Goal: Task Accomplishment & Management: Manage account settings

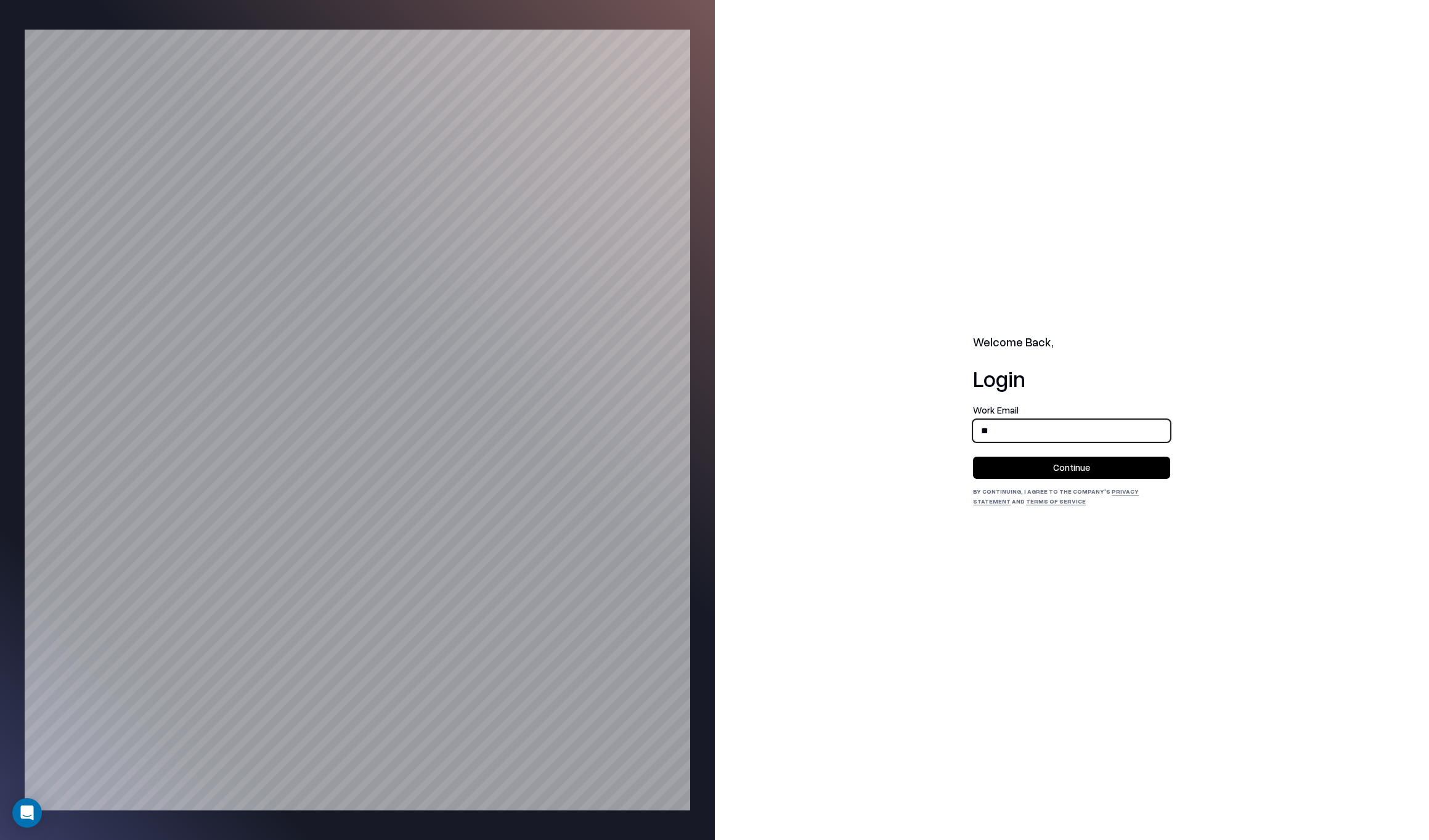
type input "*"
type input "**********"
click at [1072, 467] on button "Continue" at bounding box center [1071, 468] width 197 height 22
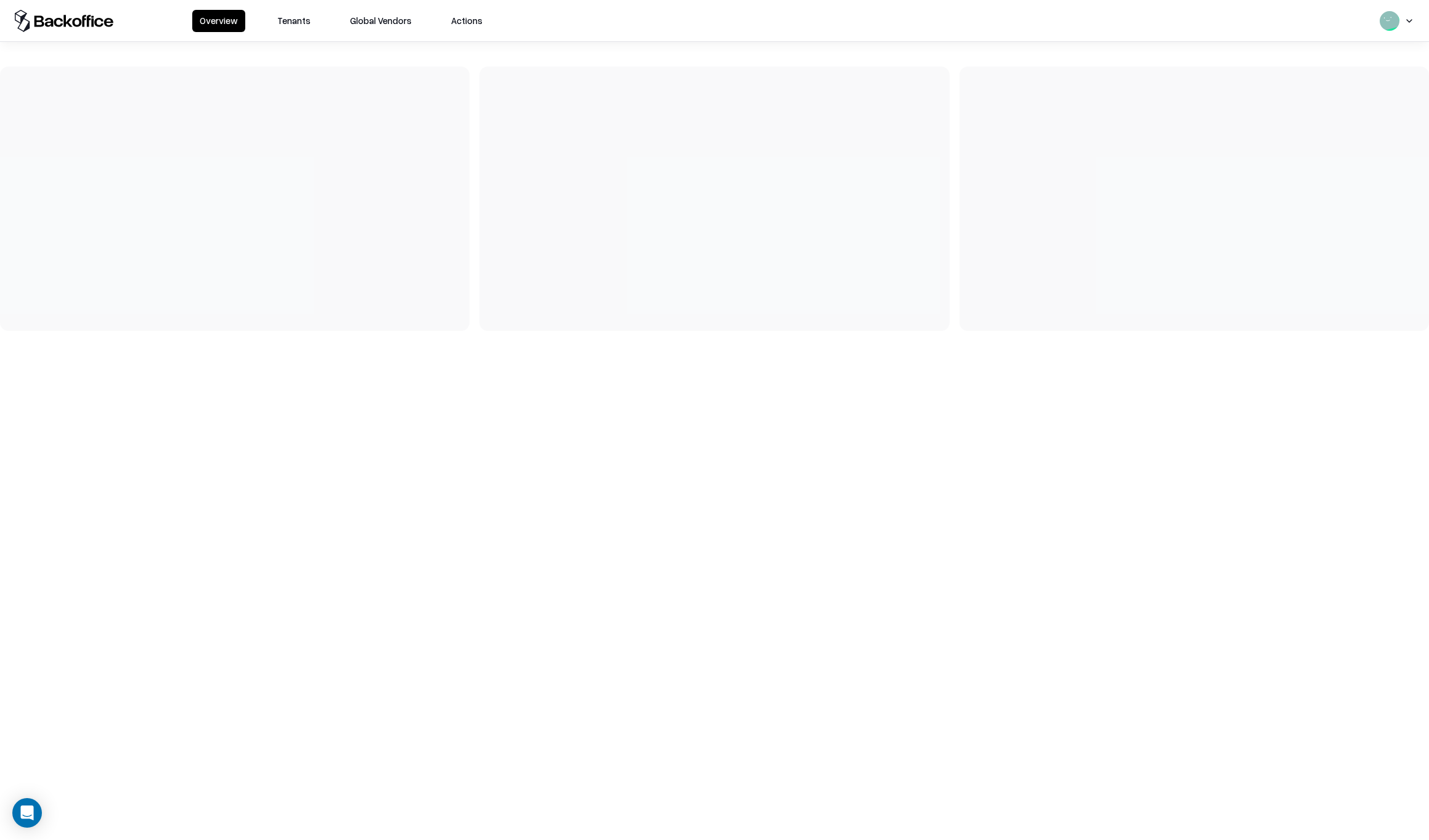
click at [293, 22] on button "Tenants" at bounding box center [293, 21] width 48 height 22
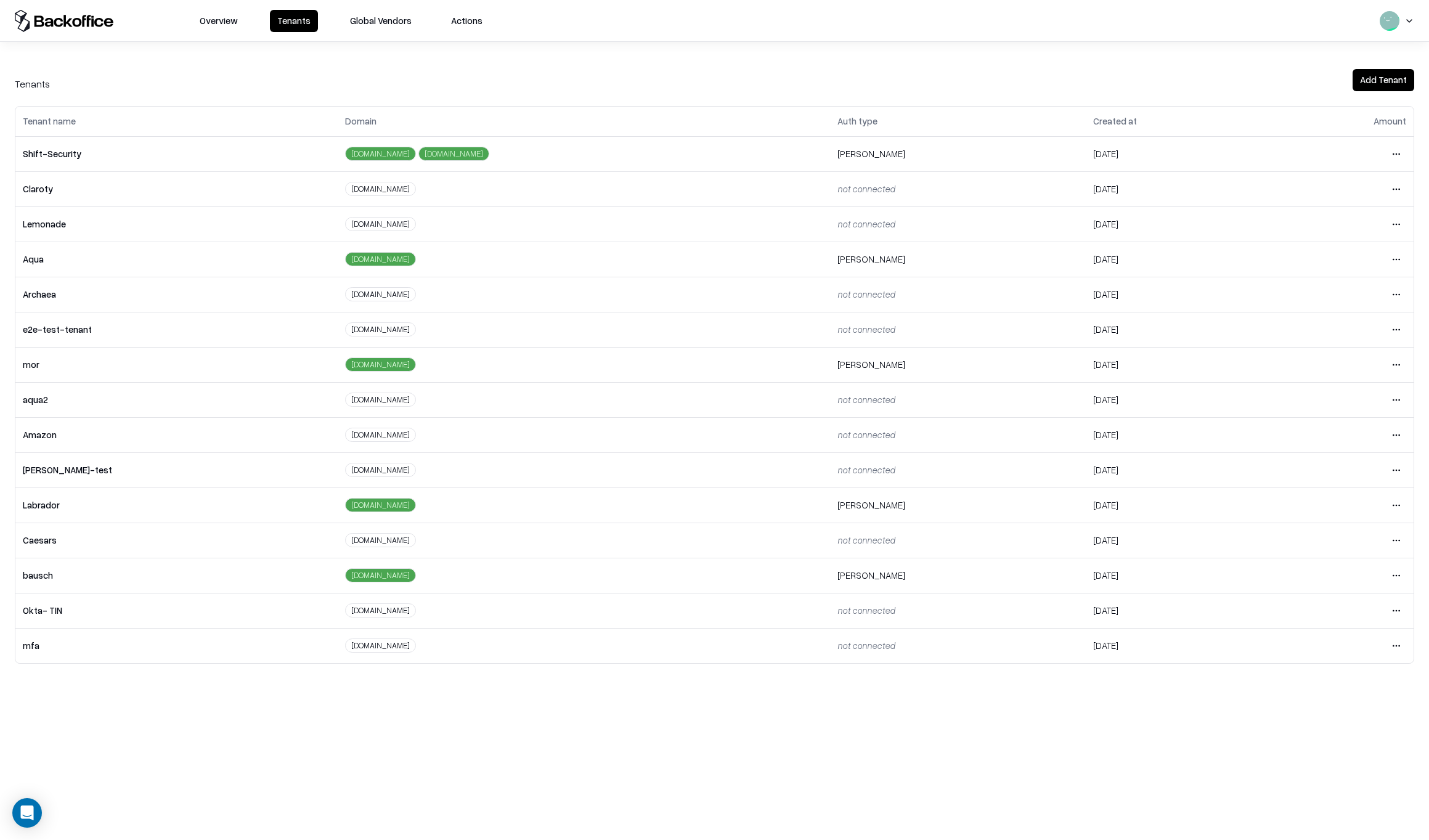
click at [1398, 573] on html "Overview Tenants Global Vendors Actions Tenants Add Tenant Tenant name Domain A…" at bounding box center [714, 420] width 1429 height 840
click at [1320, 678] on div "Login to tenant" at bounding box center [1344, 678] width 133 height 25
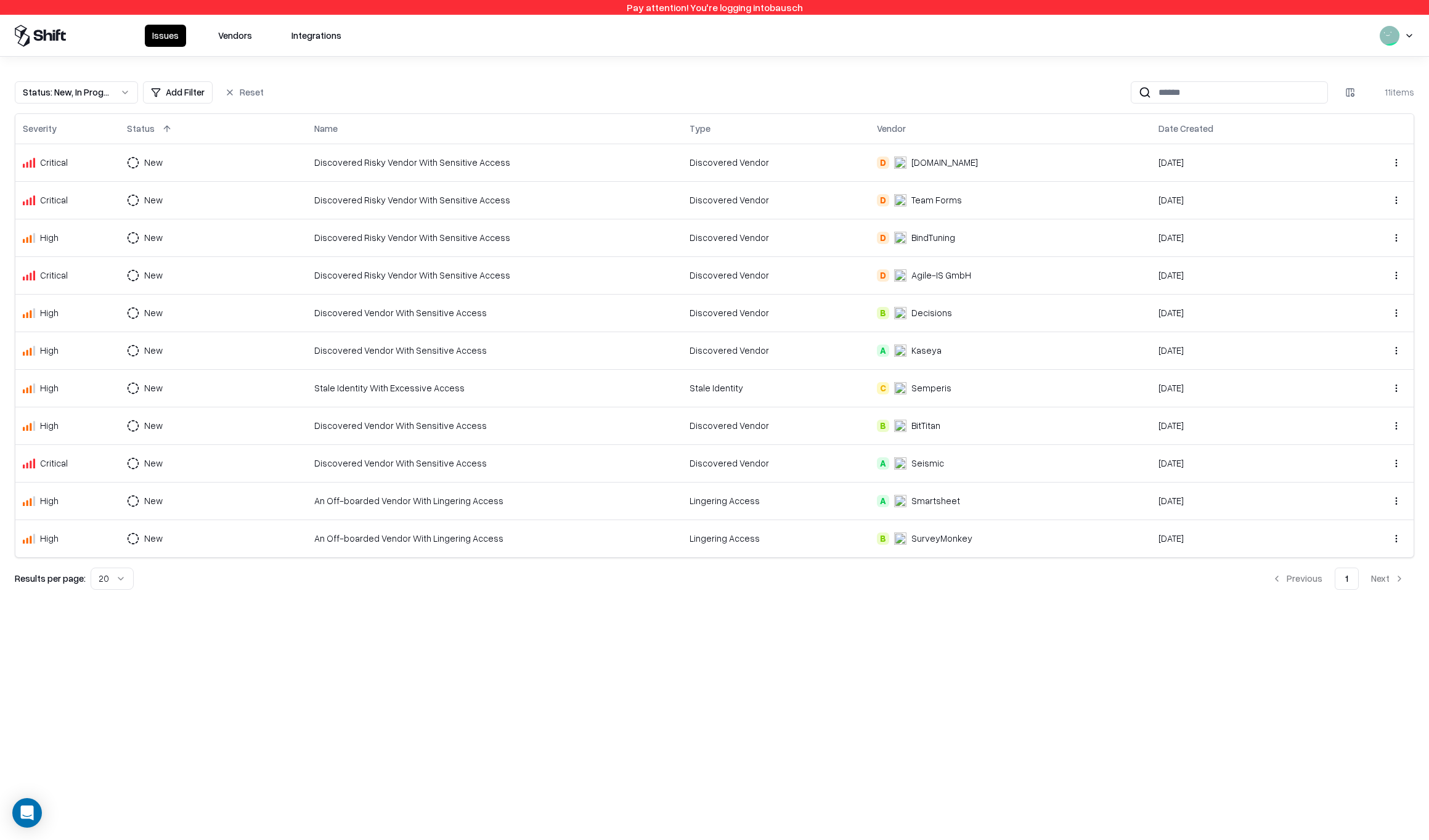
scroll to position [1, 0]
click at [826, 162] on div "Discovered Vendor" at bounding box center [776, 162] width 173 height 13
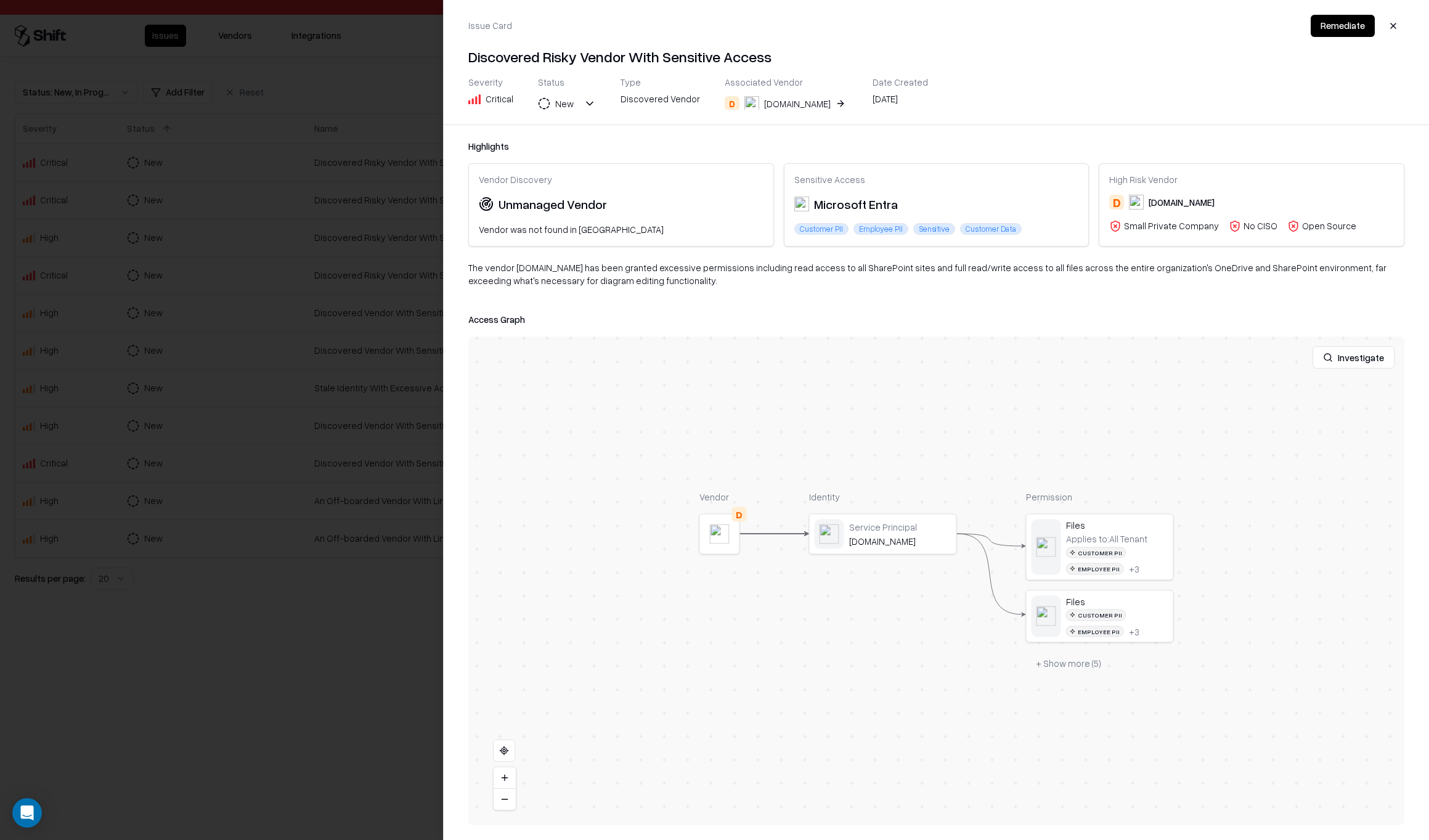
click at [786, 102] on button "D [DOMAIN_NAME]" at bounding box center [786, 104] width 123 height 22
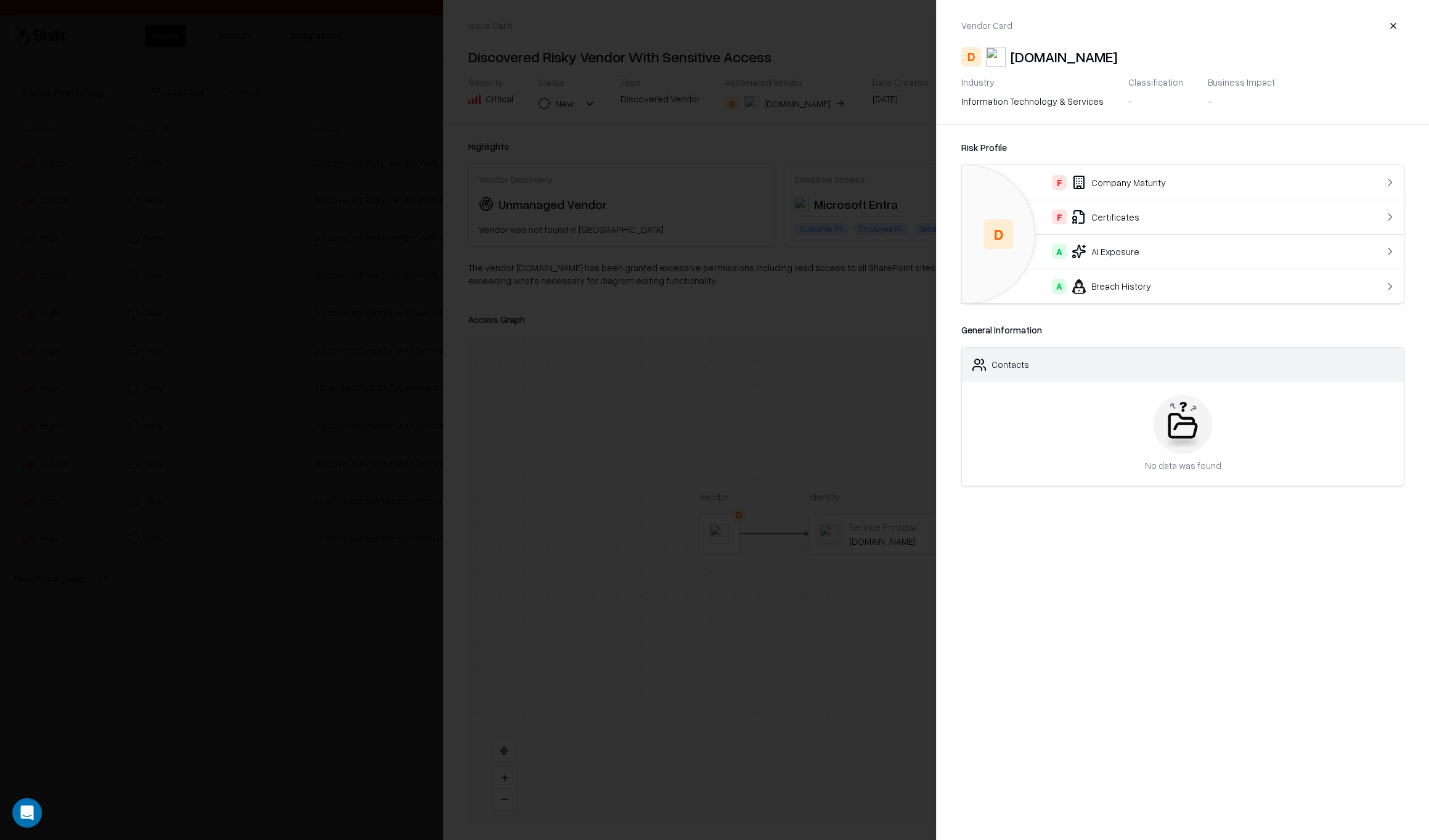
click at [1141, 180] on div "F Company Maturity" at bounding box center [1158, 182] width 372 height 15
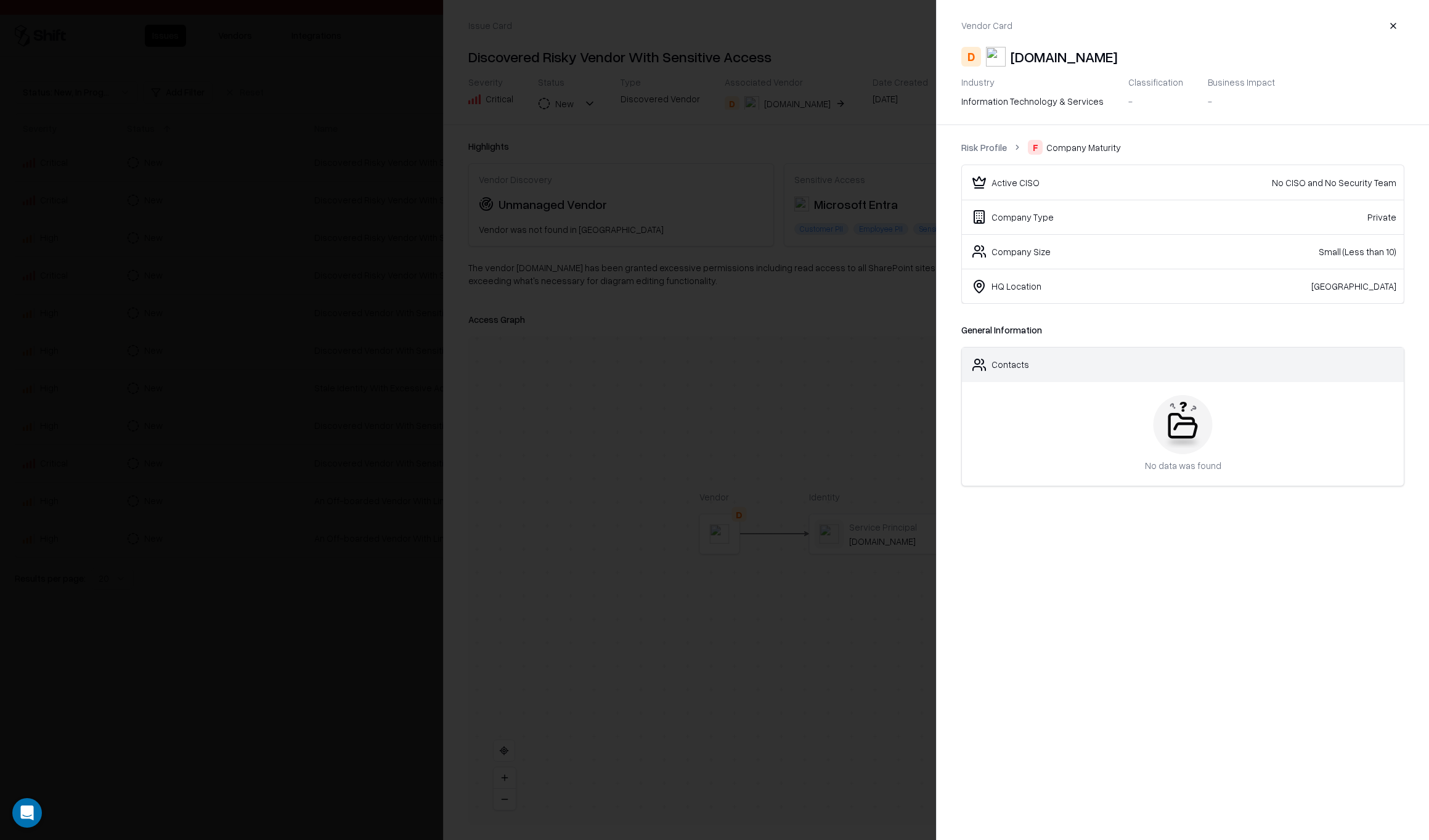
click at [992, 150] on link "Risk Profile" at bounding box center [984, 147] width 45 height 13
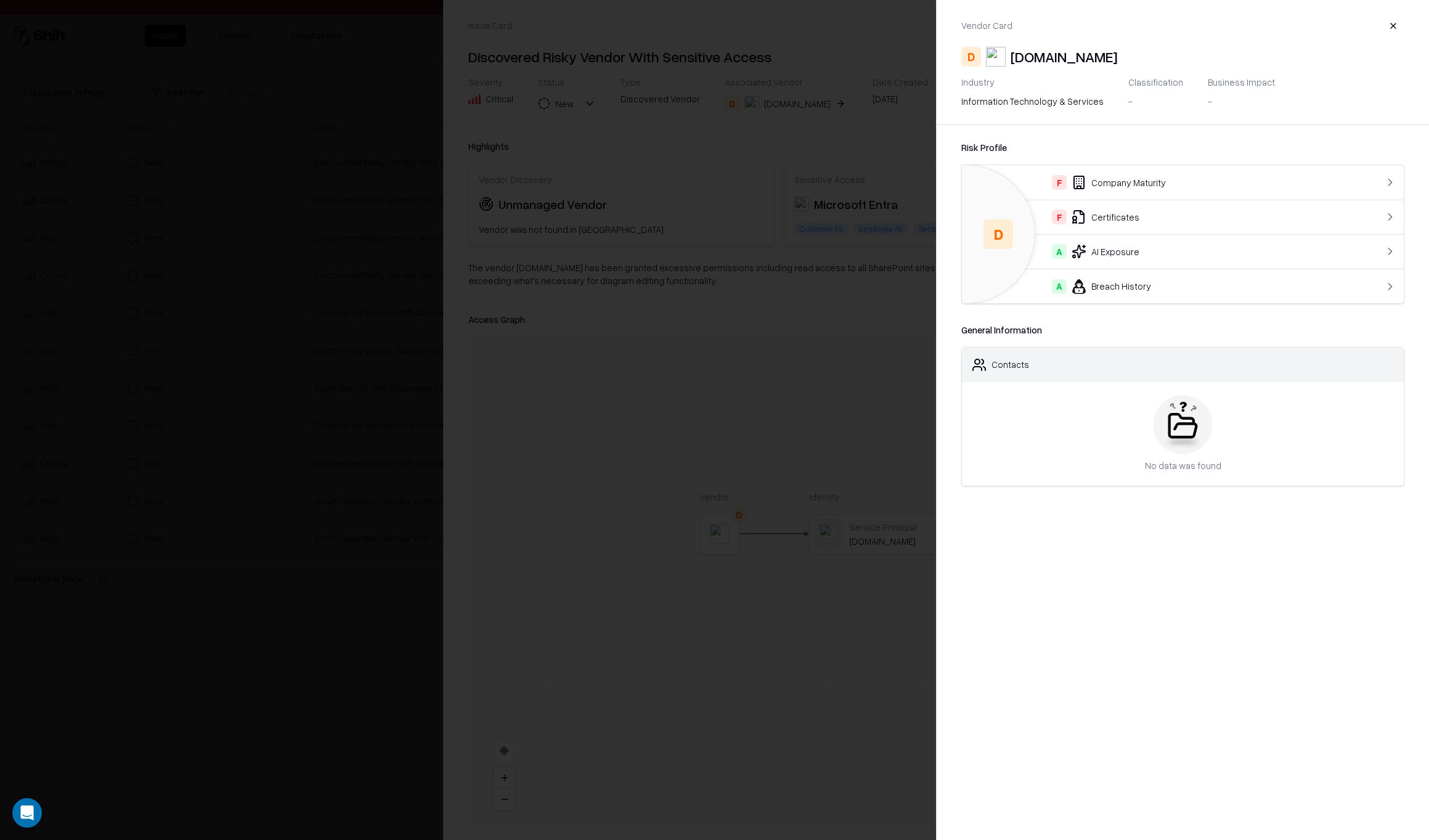
click at [1395, 27] on button "button" at bounding box center [1393, 26] width 22 height 22
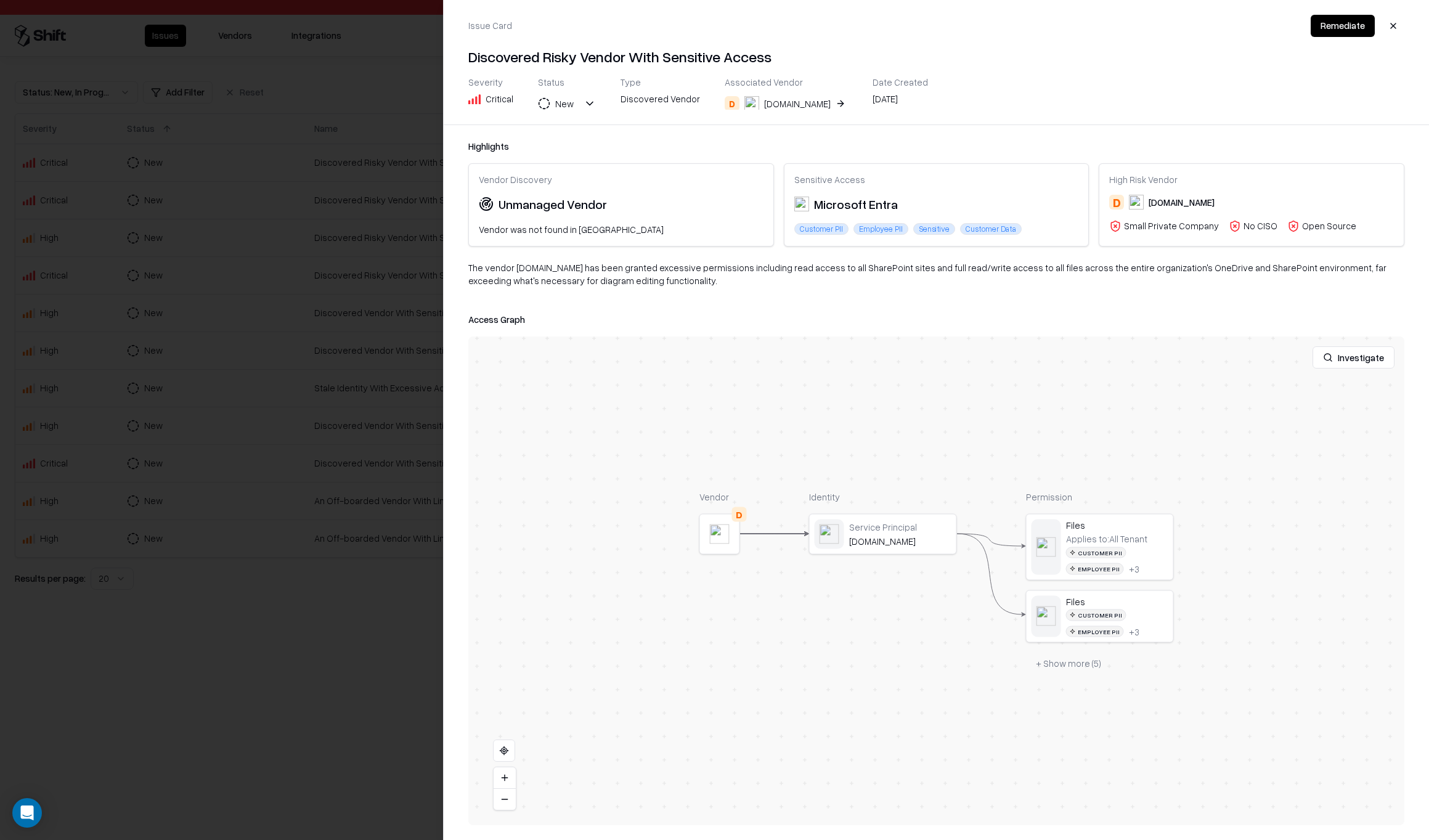
click at [0, 0] on div at bounding box center [0, 0] width 0 height 0
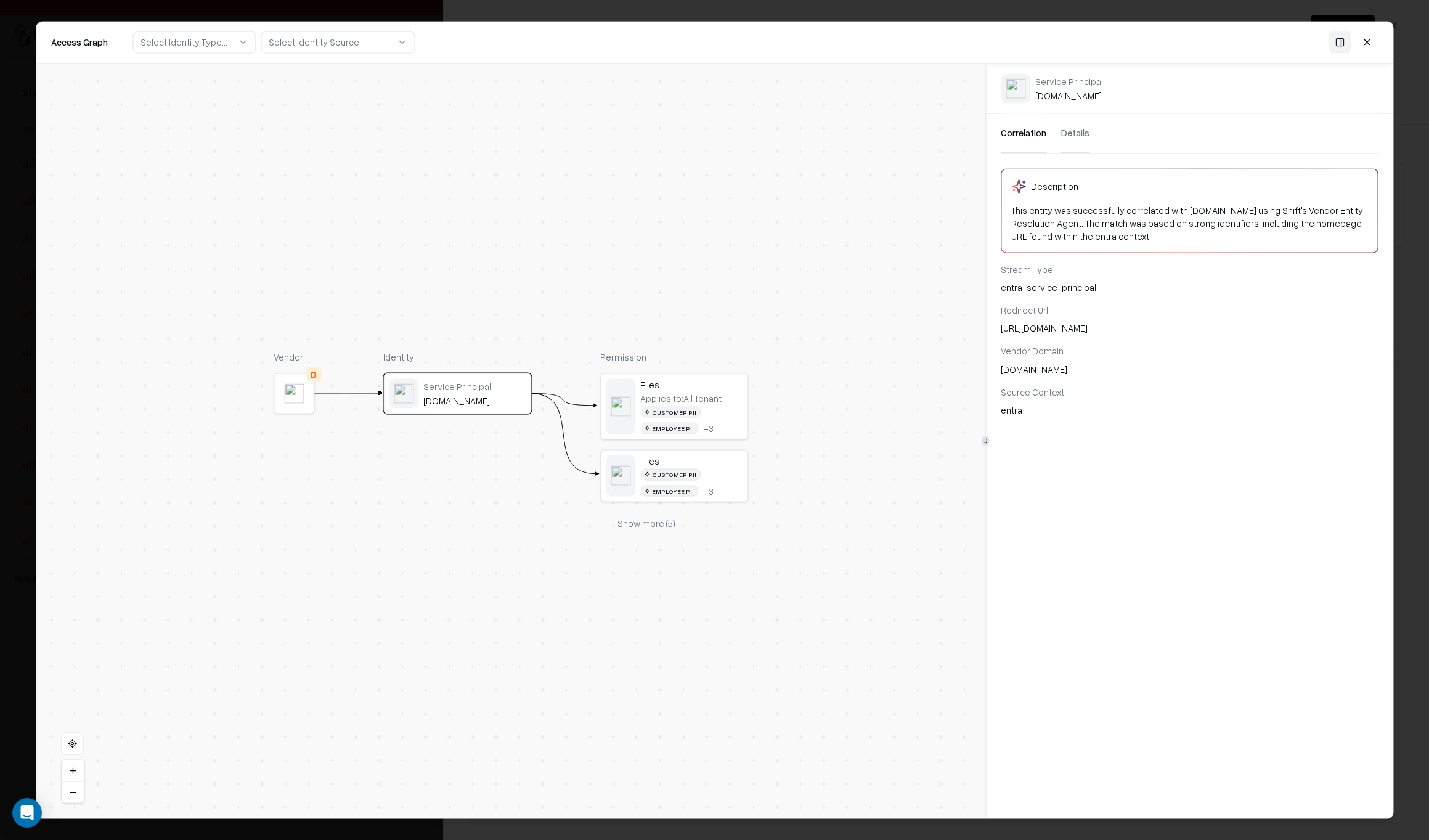
click at [720, 407] on div "Customer PII Employee PII + 3" at bounding box center [691, 419] width 102 height 28
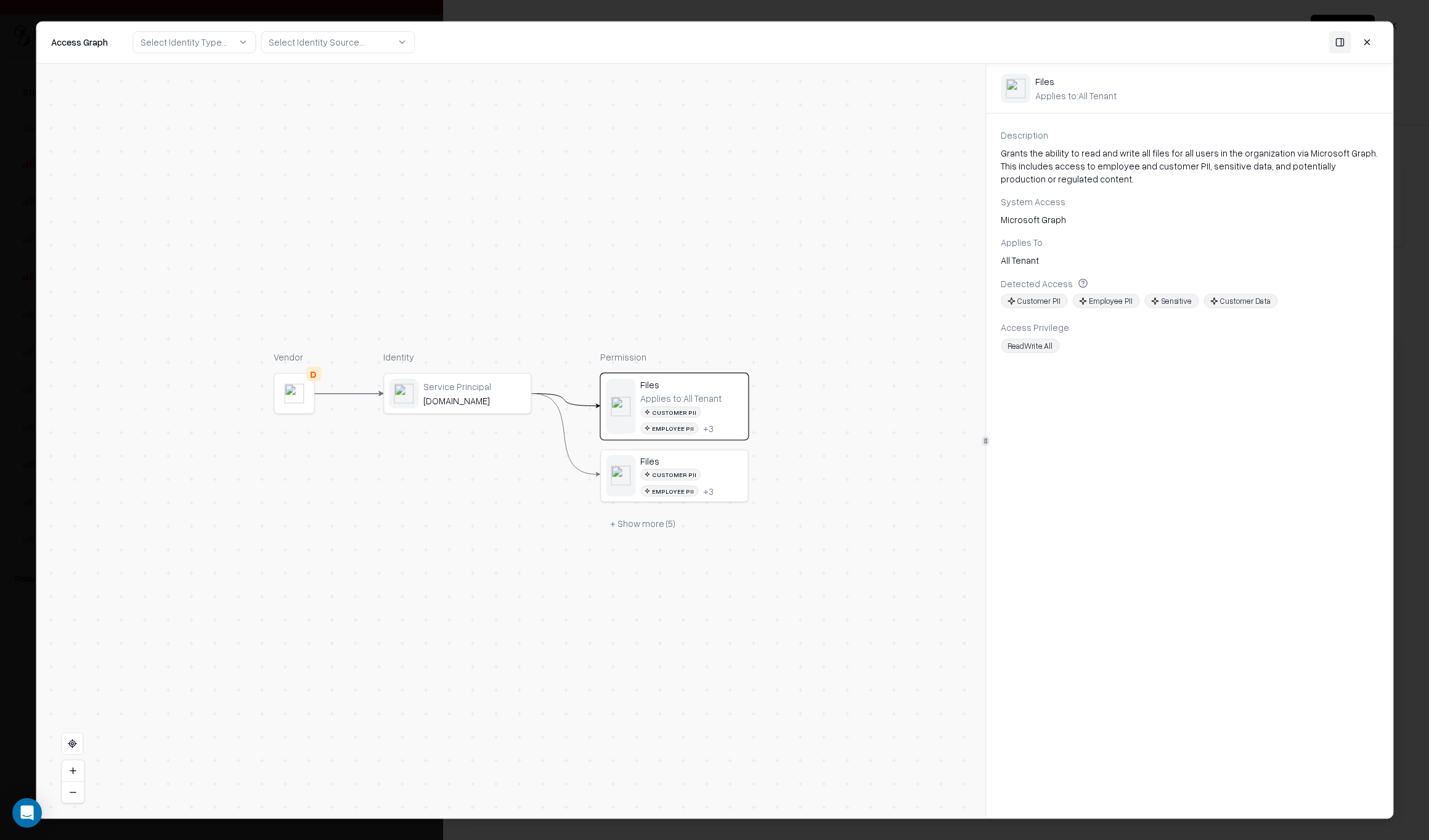
click at [496, 401] on div "[DOMAIN_NAME]" at bounding box center [474, 399] width 102 height 11
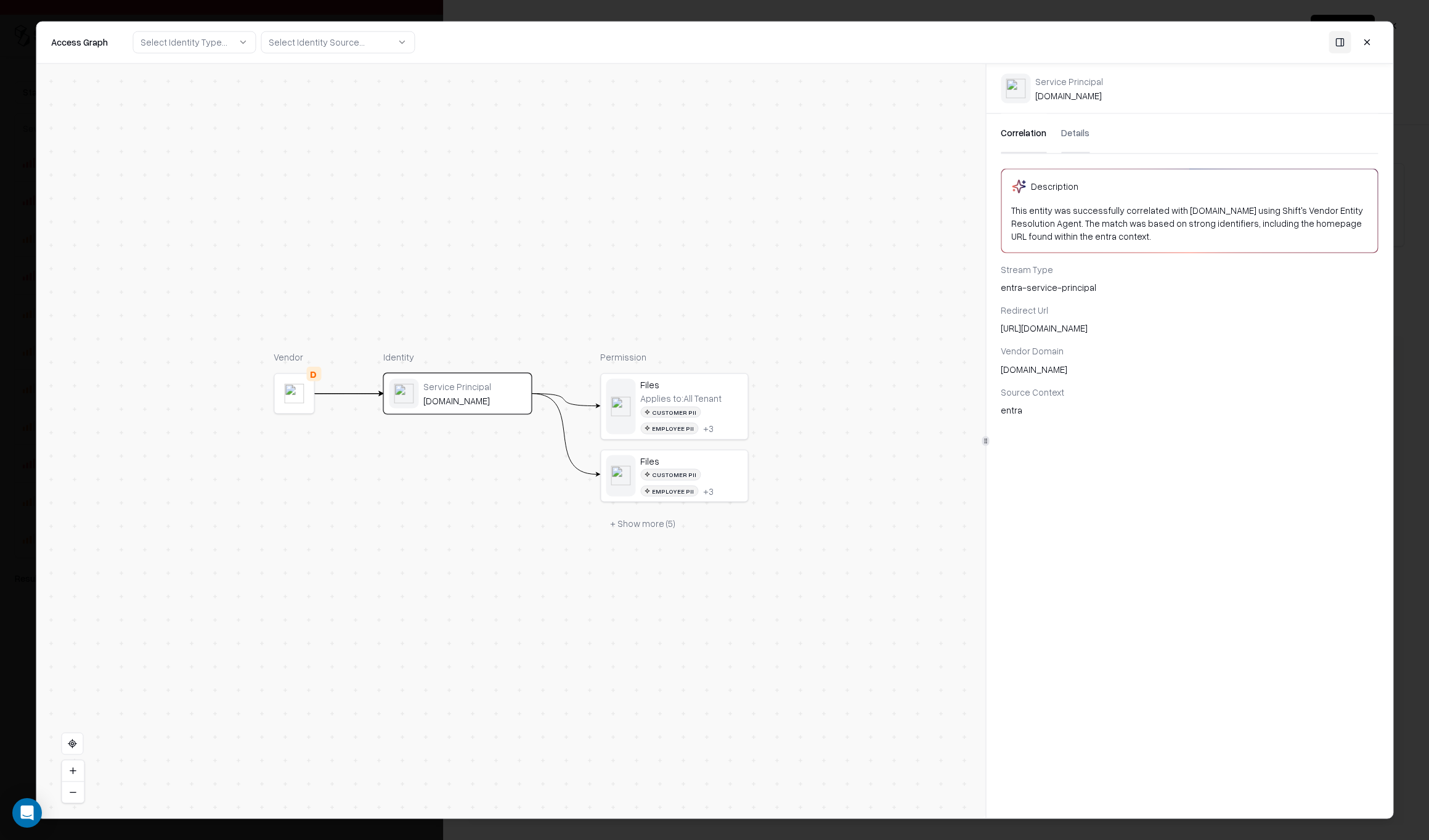
click at [307, 405] on div at bounding box center [293, 392] width 39 height 39
click at [726, 469] on div "Customer PII Employee PII + 3" at bounding box center [691, 483] width 102 height 28
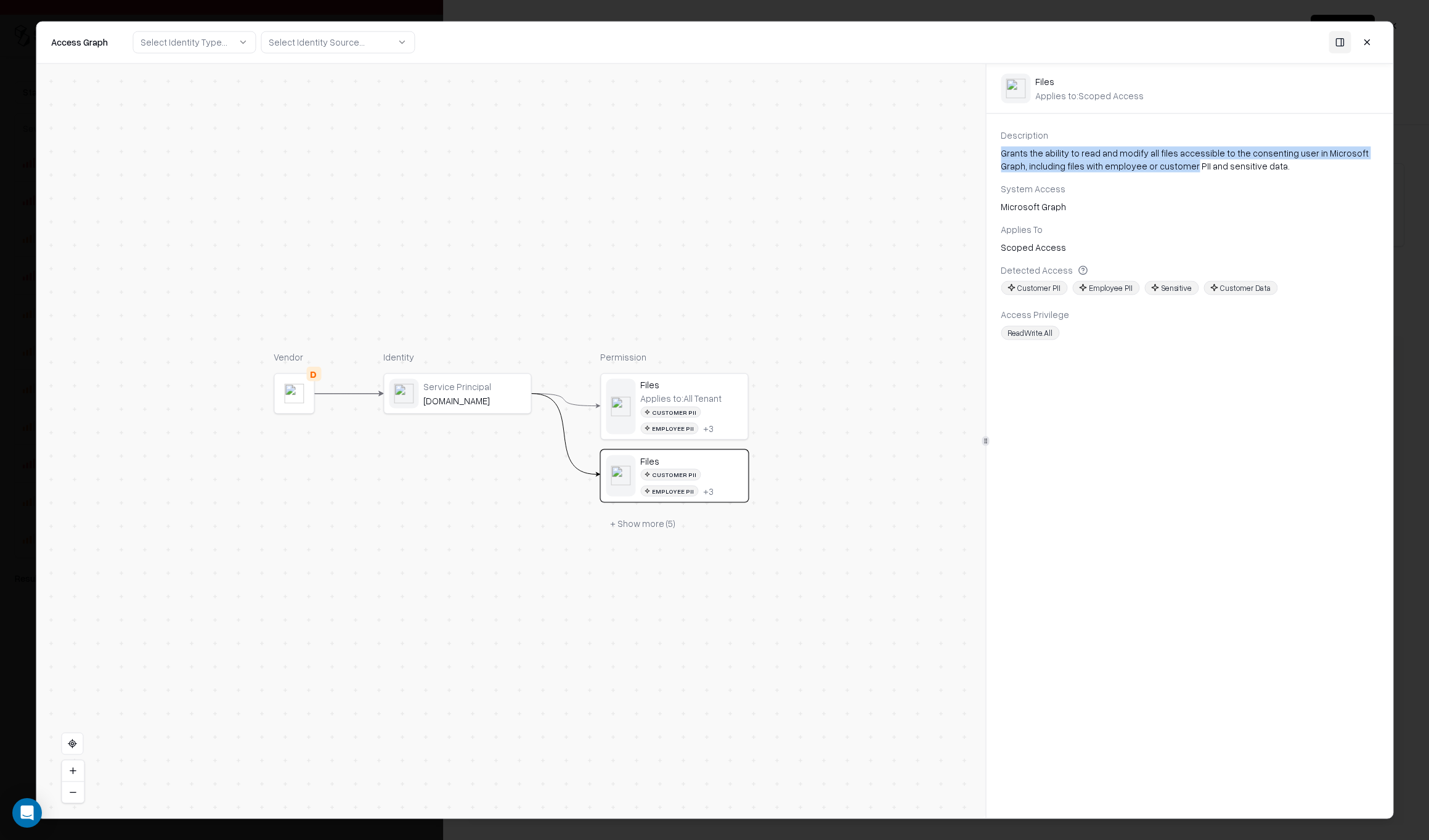
drag, startPoint x: 1003, startPoint y: 153, endPoint x: 1159, endPoint y: 158, distance: 156.1
click at [1159, 158] on div "Grants the ability to read and modify all files accessible to the consenting us…" at bounding box center [1189, 159] width 377 height 26
click at [1158, 179] on div "Description Grants the ability to read and modify all files accessible to the c…" at bounding box center [1189, 234] width 407 height 212
click at [1340, 41] on button at bounding box center [1340, 42] width 22 height 22
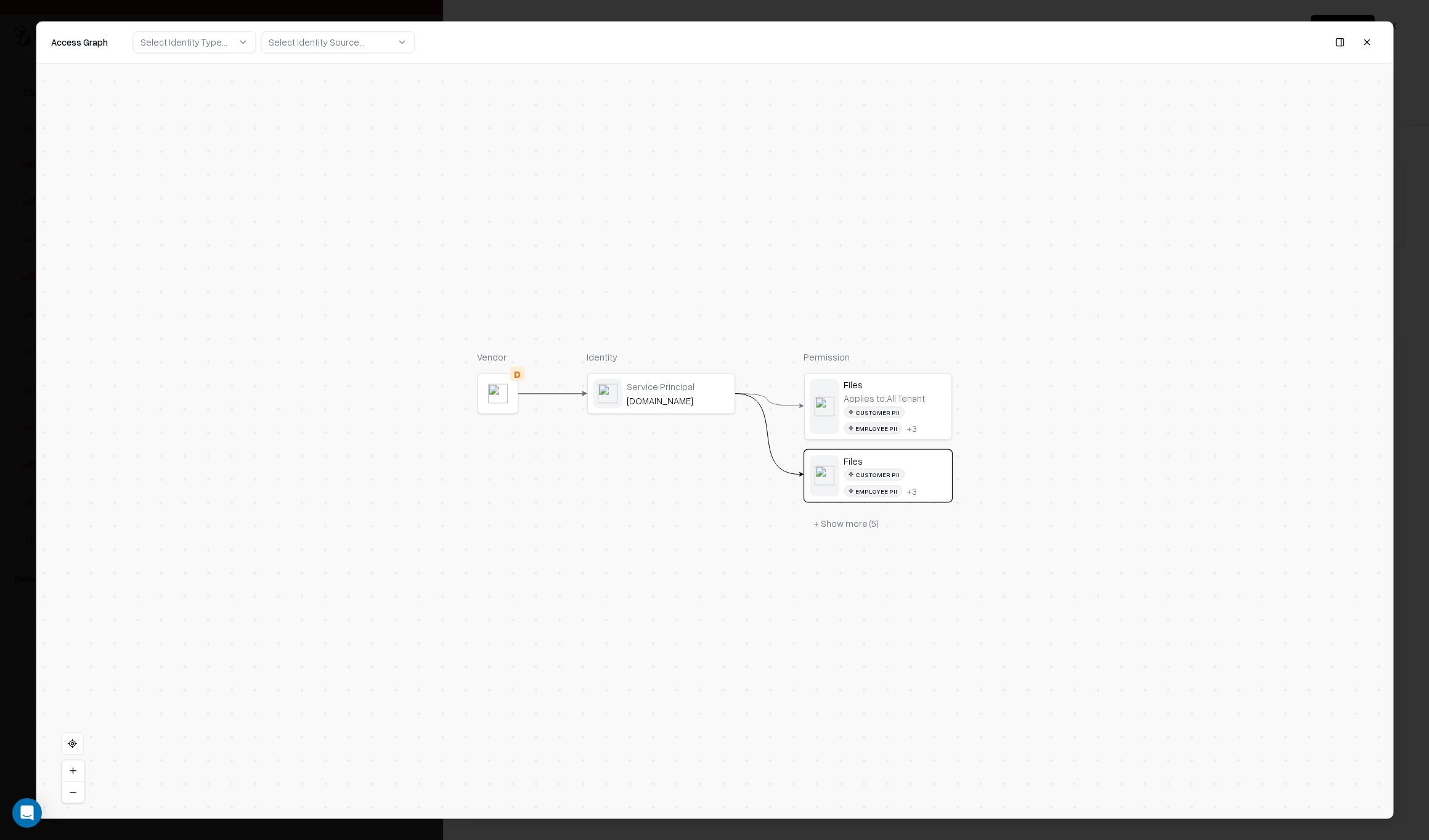
click at [1340, 42] on button at bounding box center [1340, 42] width 22 height 22
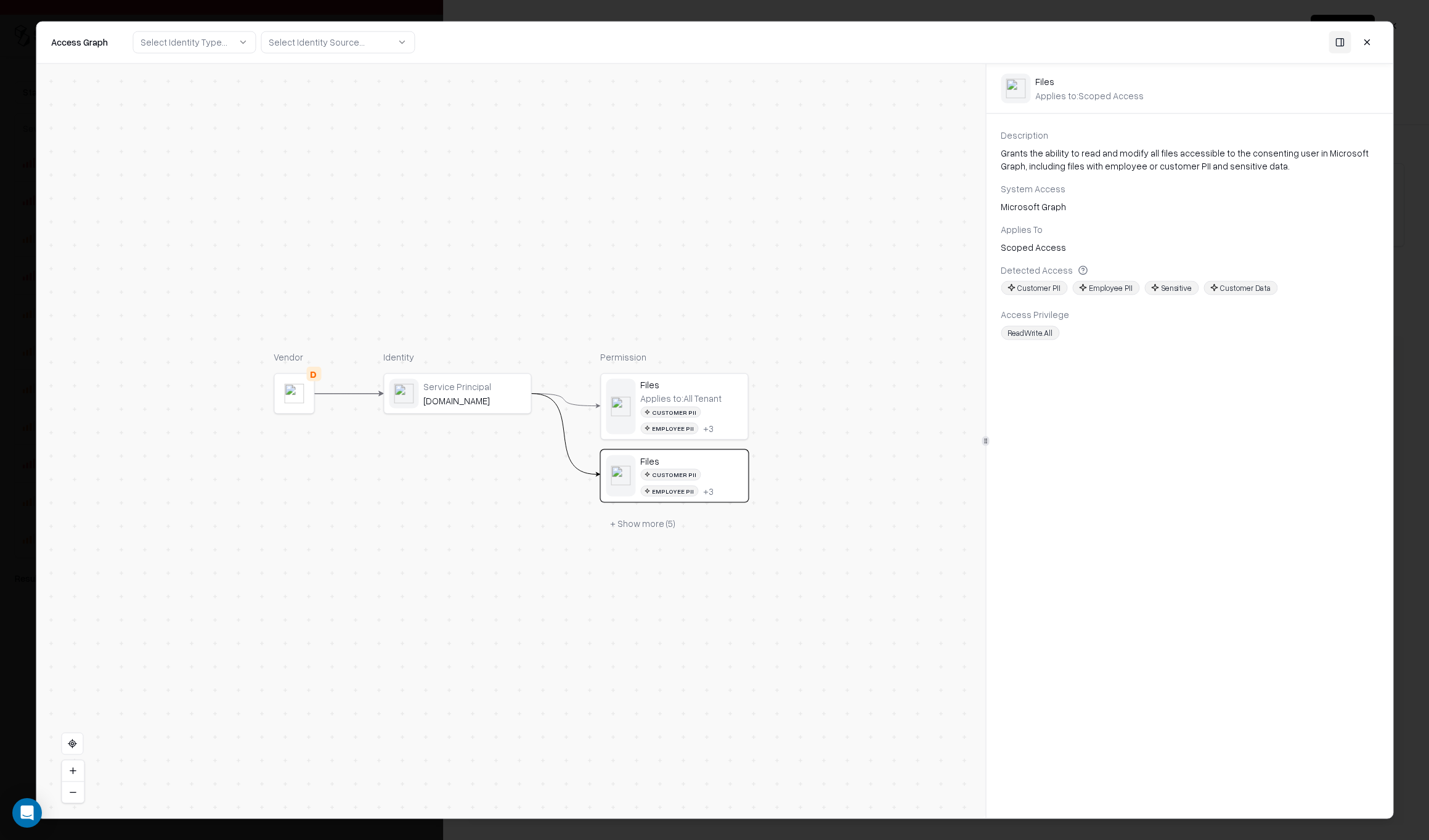
click at [1366, 41] on button at bounding box center [1366, 42] width 22 height 22
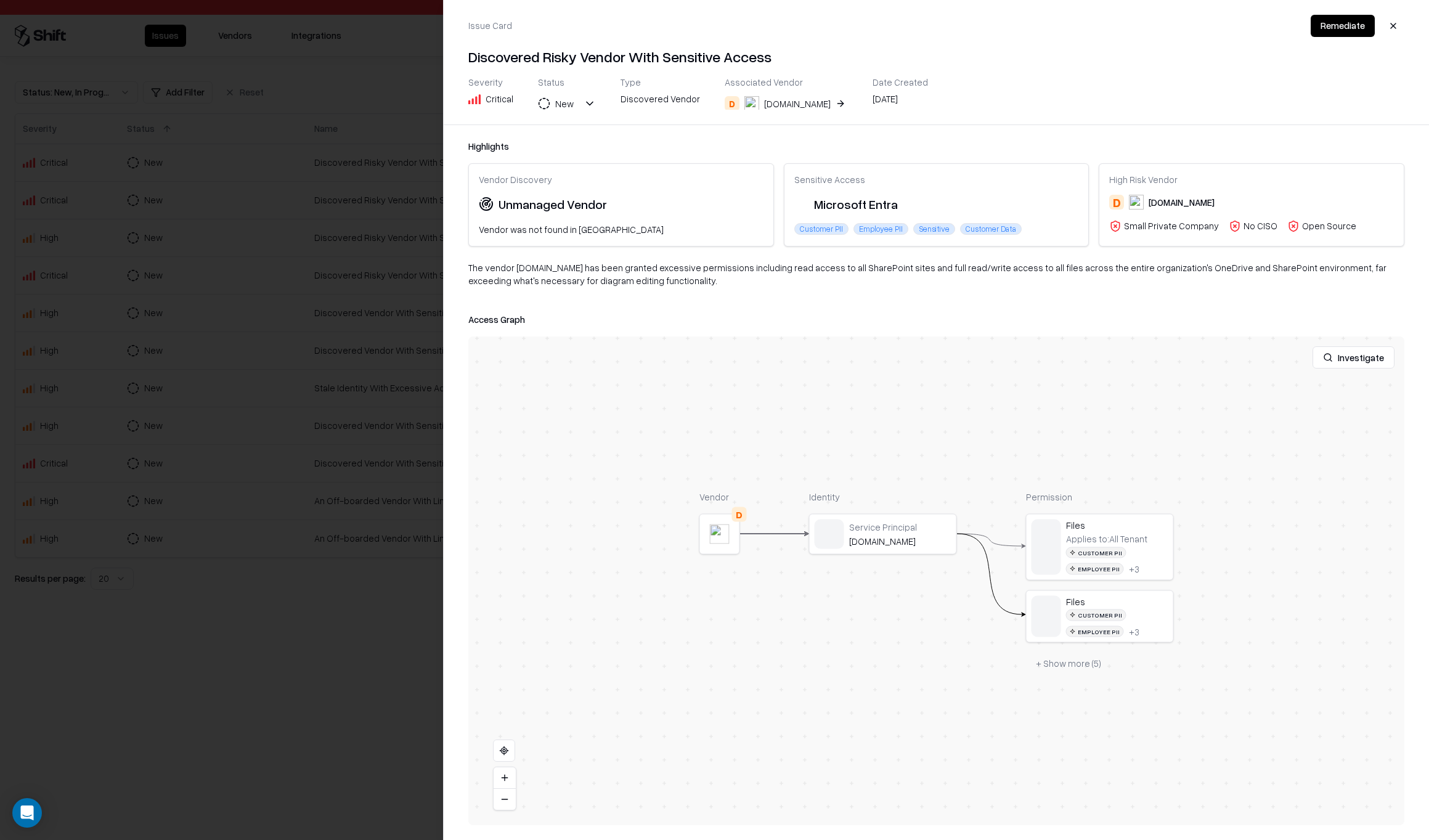
click at [397, 179] on div at bounding box center [714, 420] width 1429 height 840
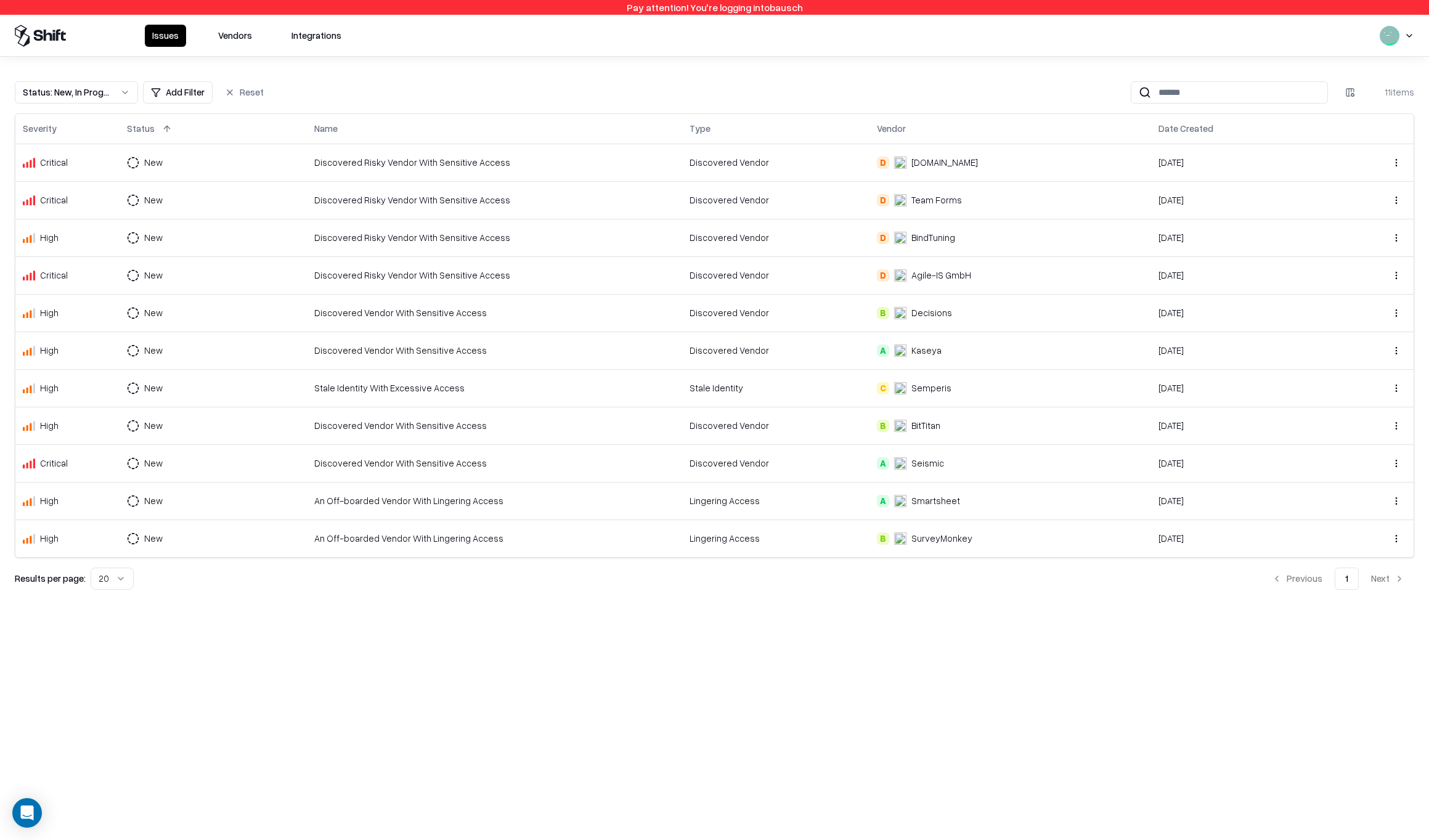
click at [238, 35] on button "Vendors" at bounding box center [235, 36] width 48 height 22
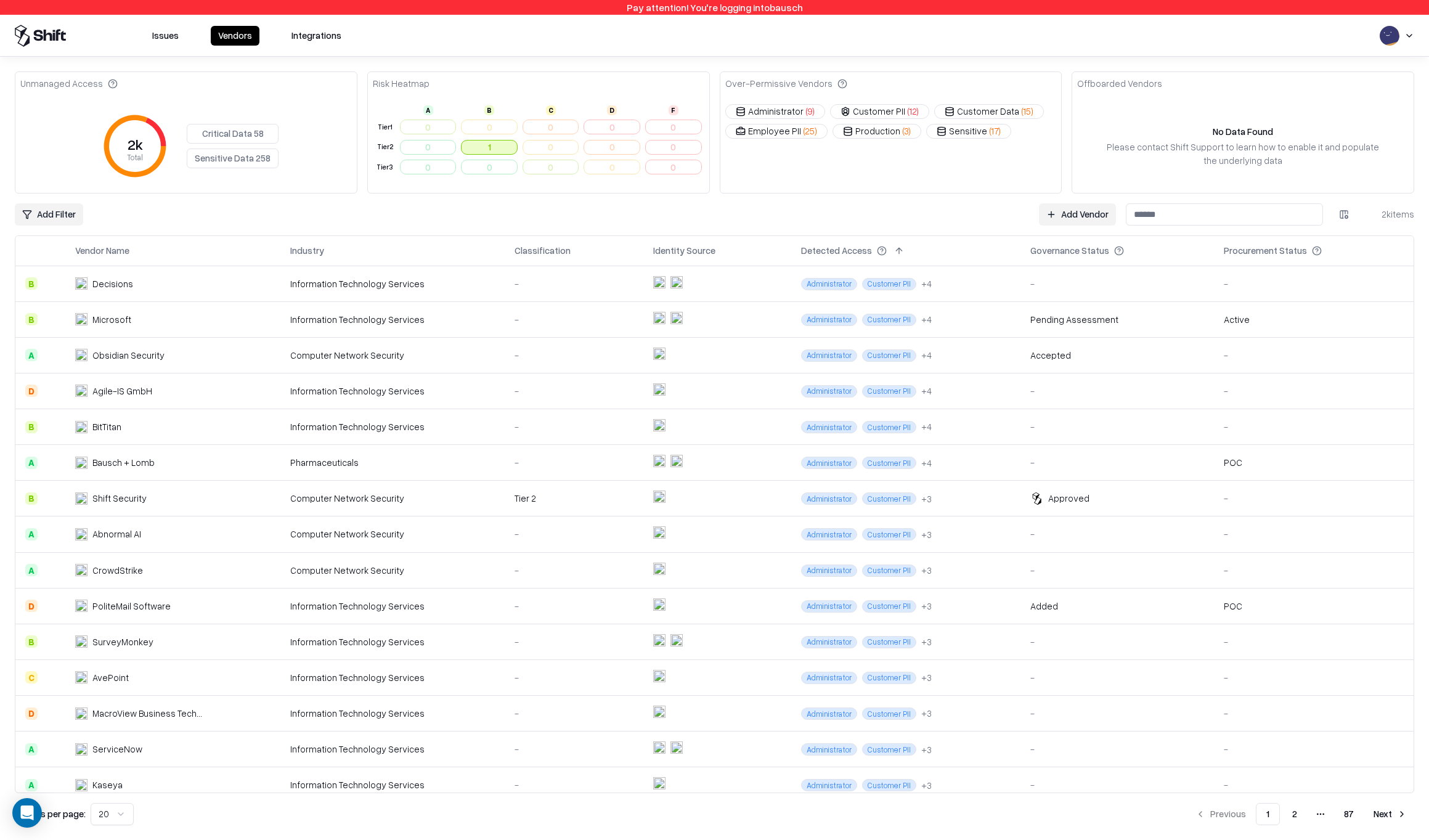
click at [497, 145] on button "1" at bounding box center [489, 147] width 57 height 15
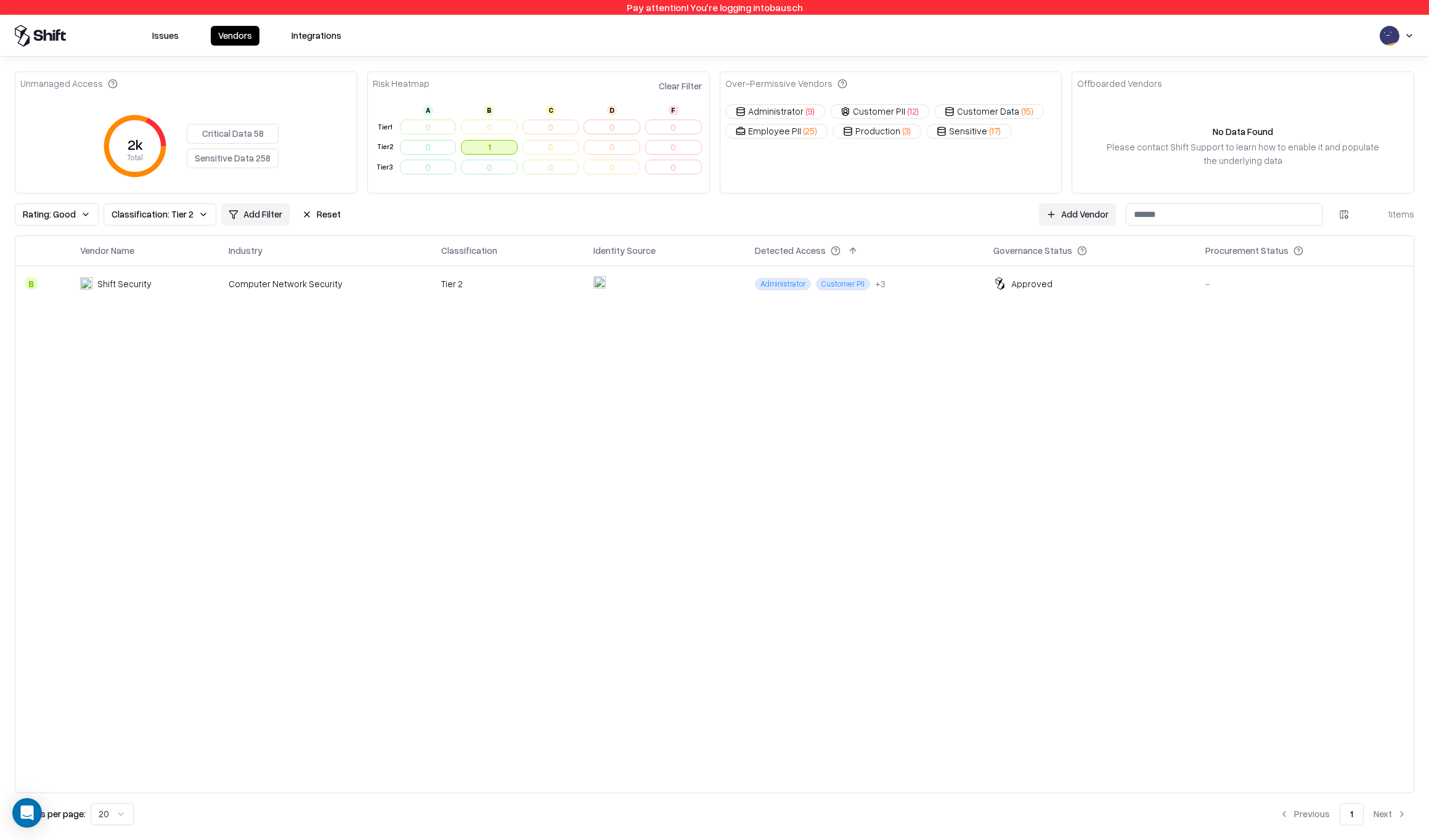
click at [319, 216] on button "Reset" at bounding box center [321, 214] width 54 height 22
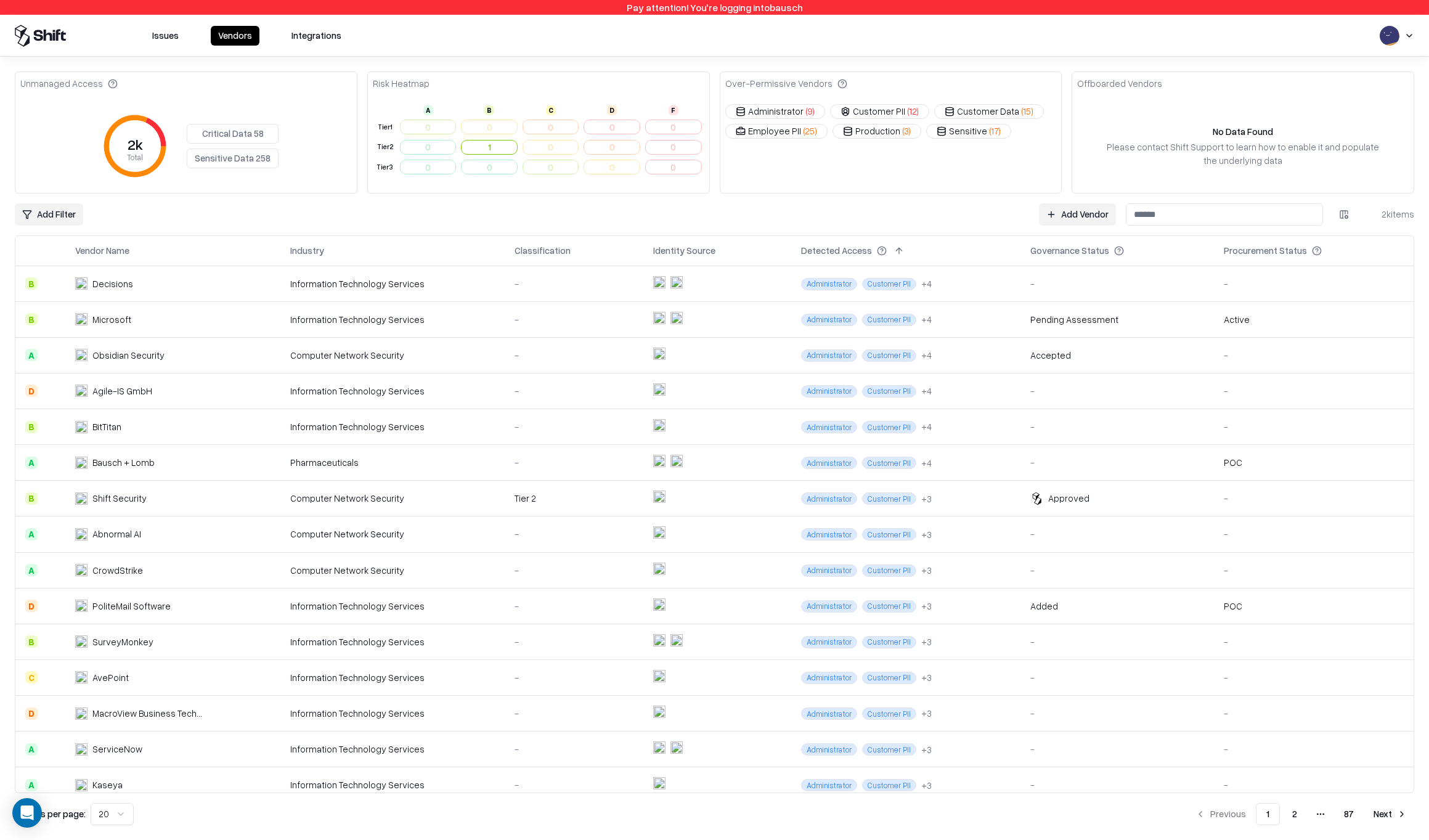
click at [1183, 214] on input at bounding box center [1224, 214] width 197 height 22
click at [946, 220] on div "Add Filter Add Vendor 2k items" at bounding box center [714, 214] width 1399 height 22
click at [1086, 211] on link "Add Vendor" at bounding box center [1077, 214] width 77 height 22
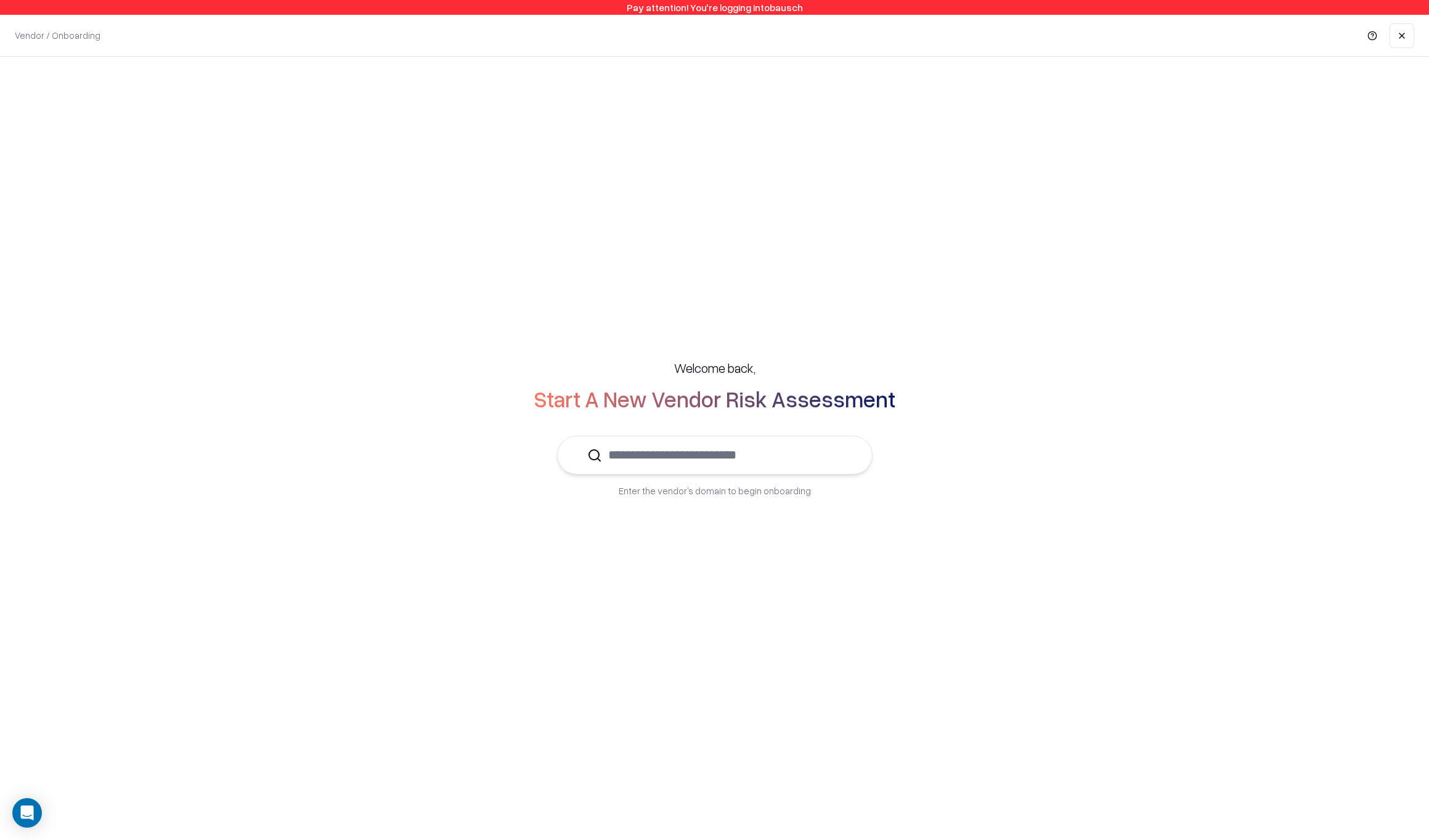
click at [715, 457] on input "text" at bounding box center [722, 455] width 241 height 37
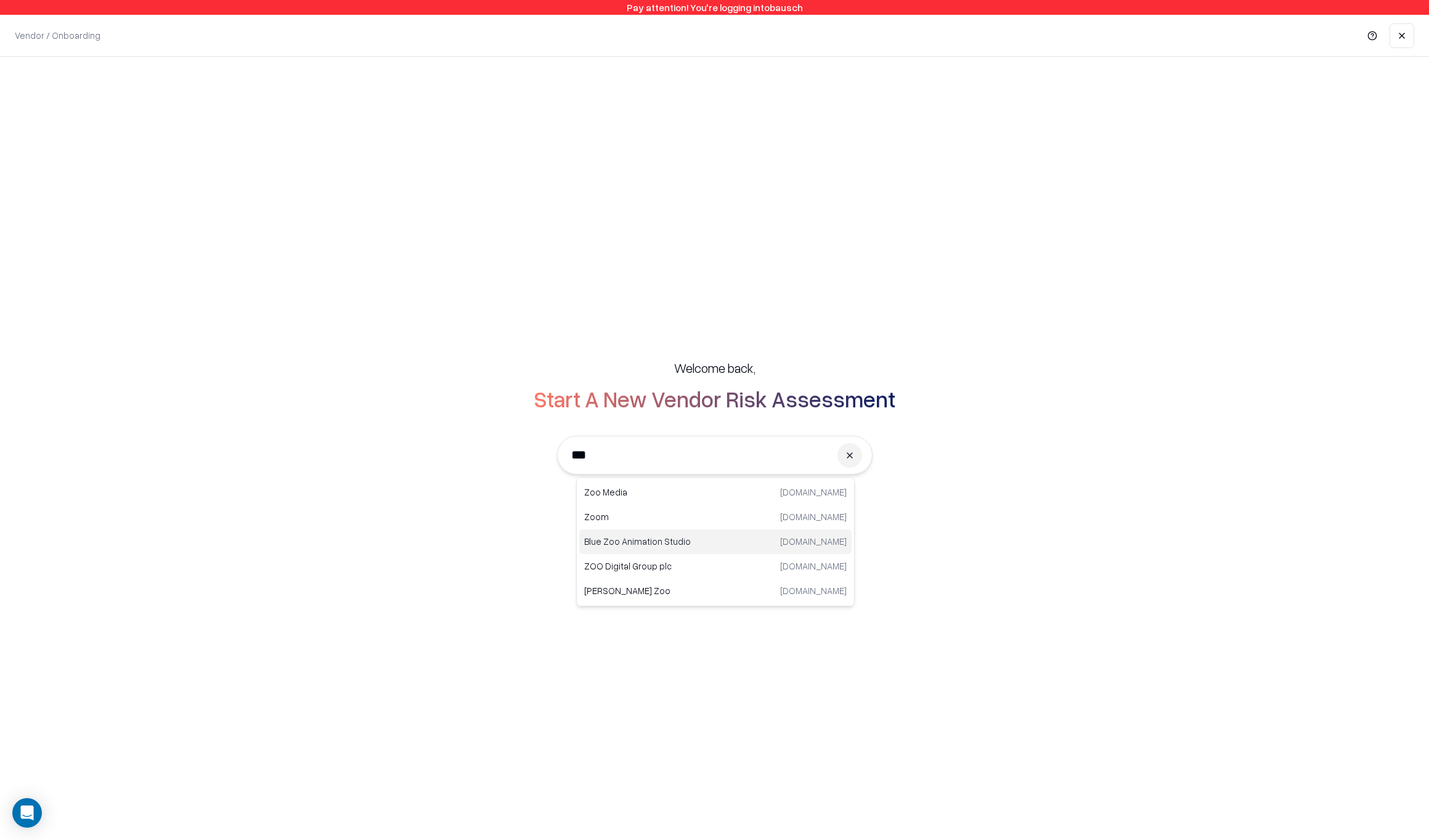
click at [673, 541] on p "Blue Zoo Animation Studio" at bounding box center [649, 541] width 131 height 13
type input "**********"
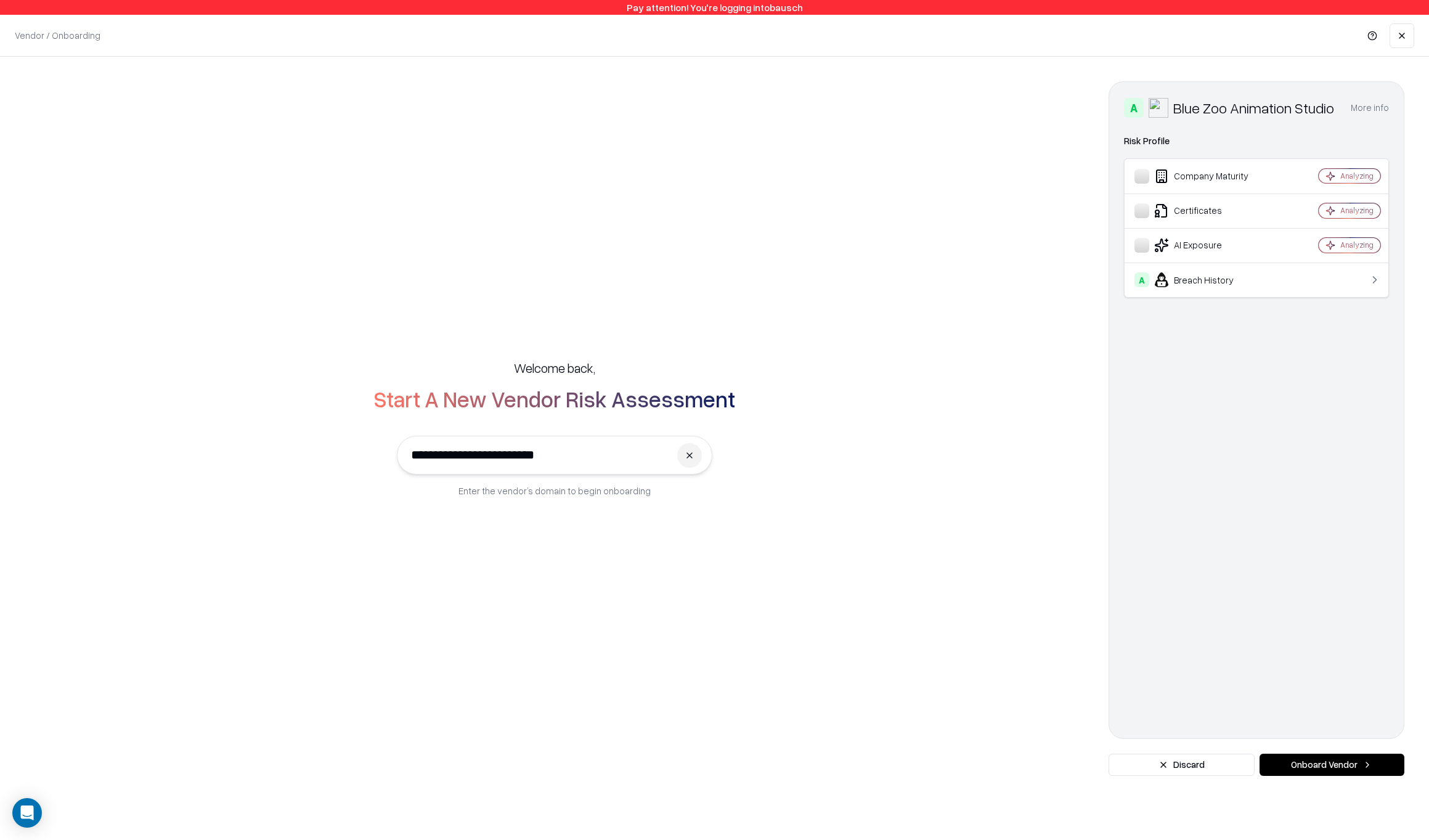
scroll to position [1, 0]
click at [1375, 108] on button "More info" at bounding box center [1369, 108] width 38 height 22
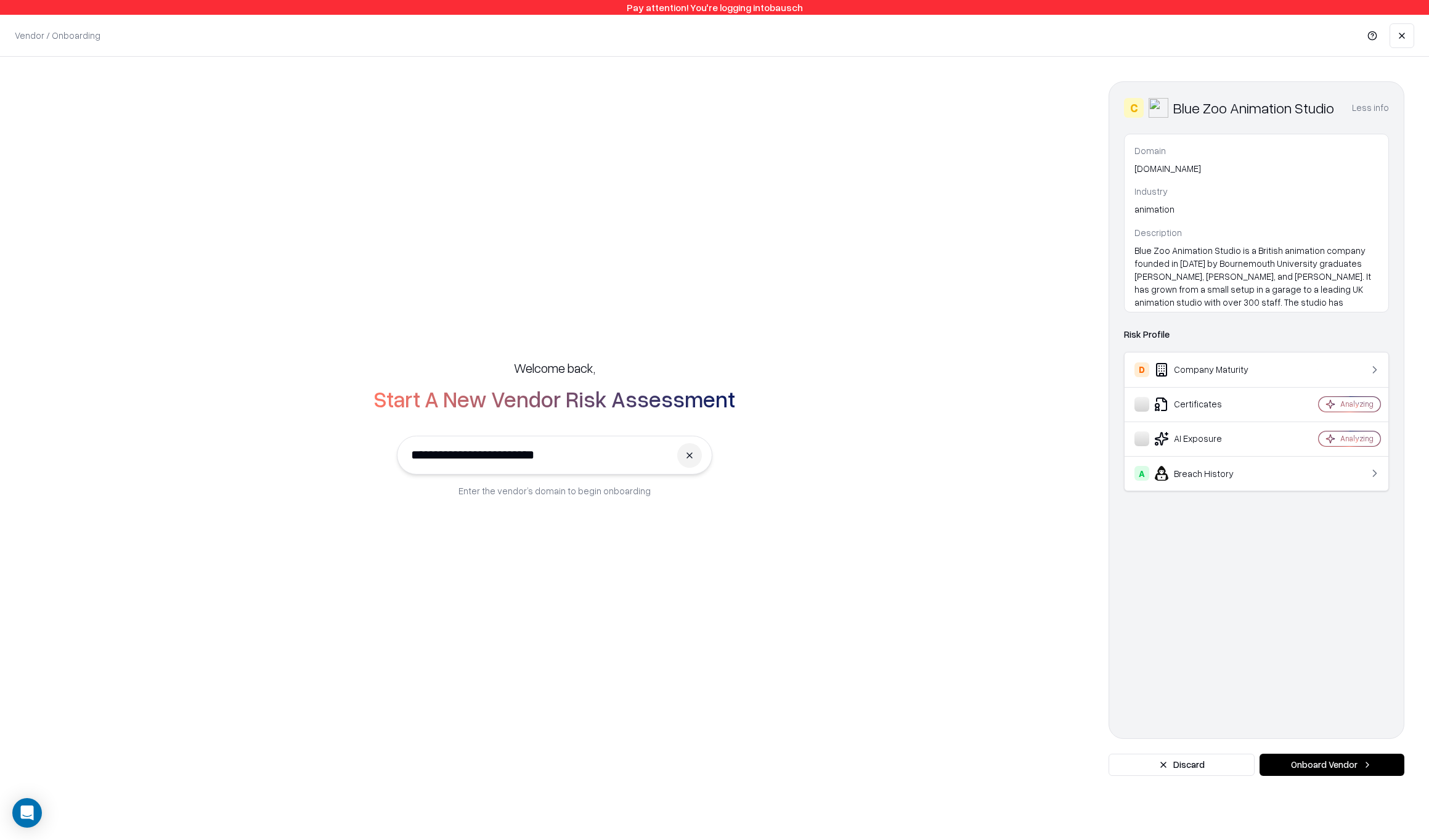
scroll to position [0, 0]
click at [1372, 368] on icon at bounding box center [1374, 369] width 13 height 13
click at [1150, 334] on link "Risk Profile" at bounding box center [1146, 334] width 45 height 13
click at [1267, 471] on div "A Breach History" at bounding box center [1208, 473] width 147 height 15
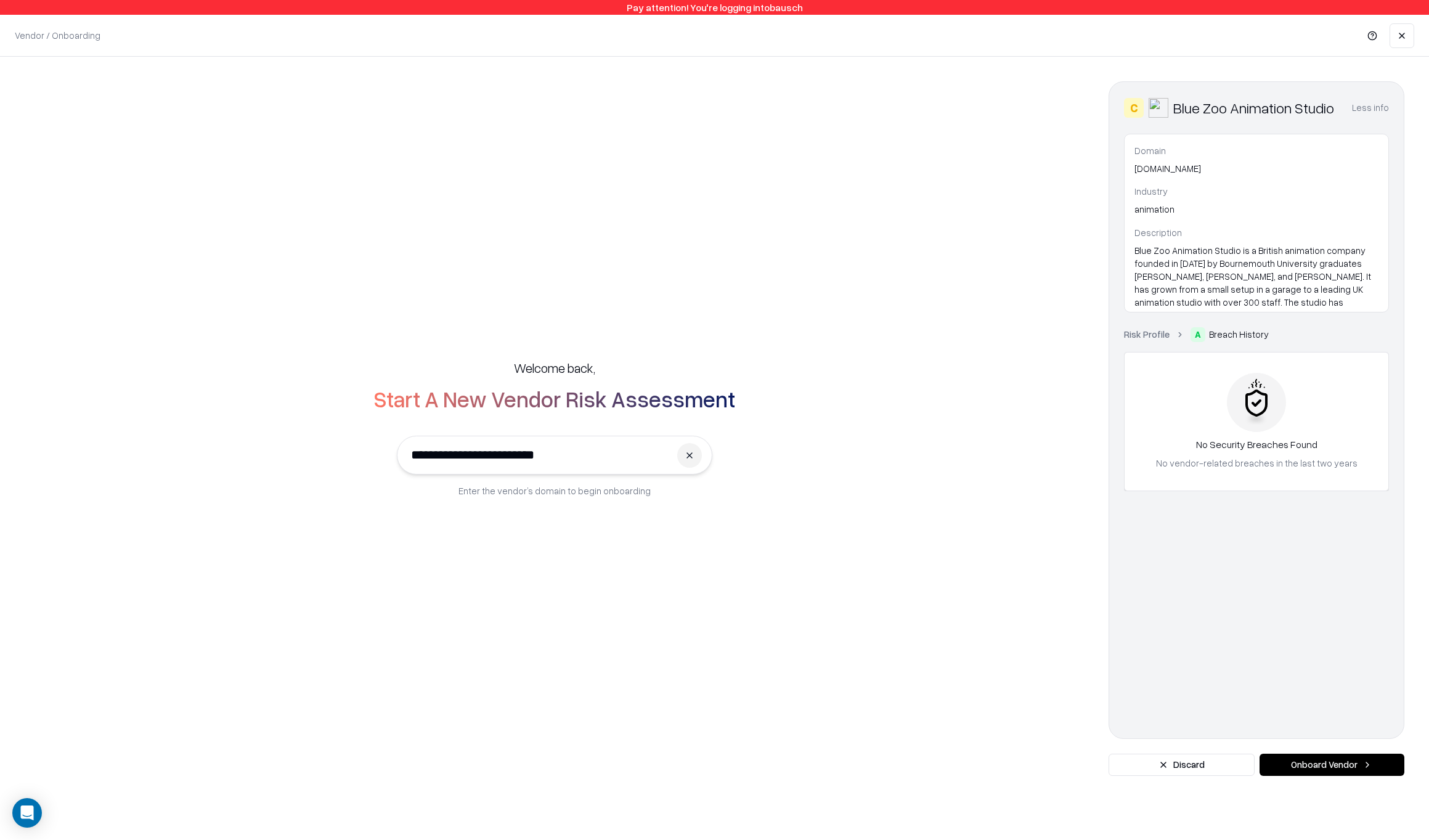
click at [1150, 335] on link "Risk Profile" at bounding box center [1146, 334] width 45 height 13
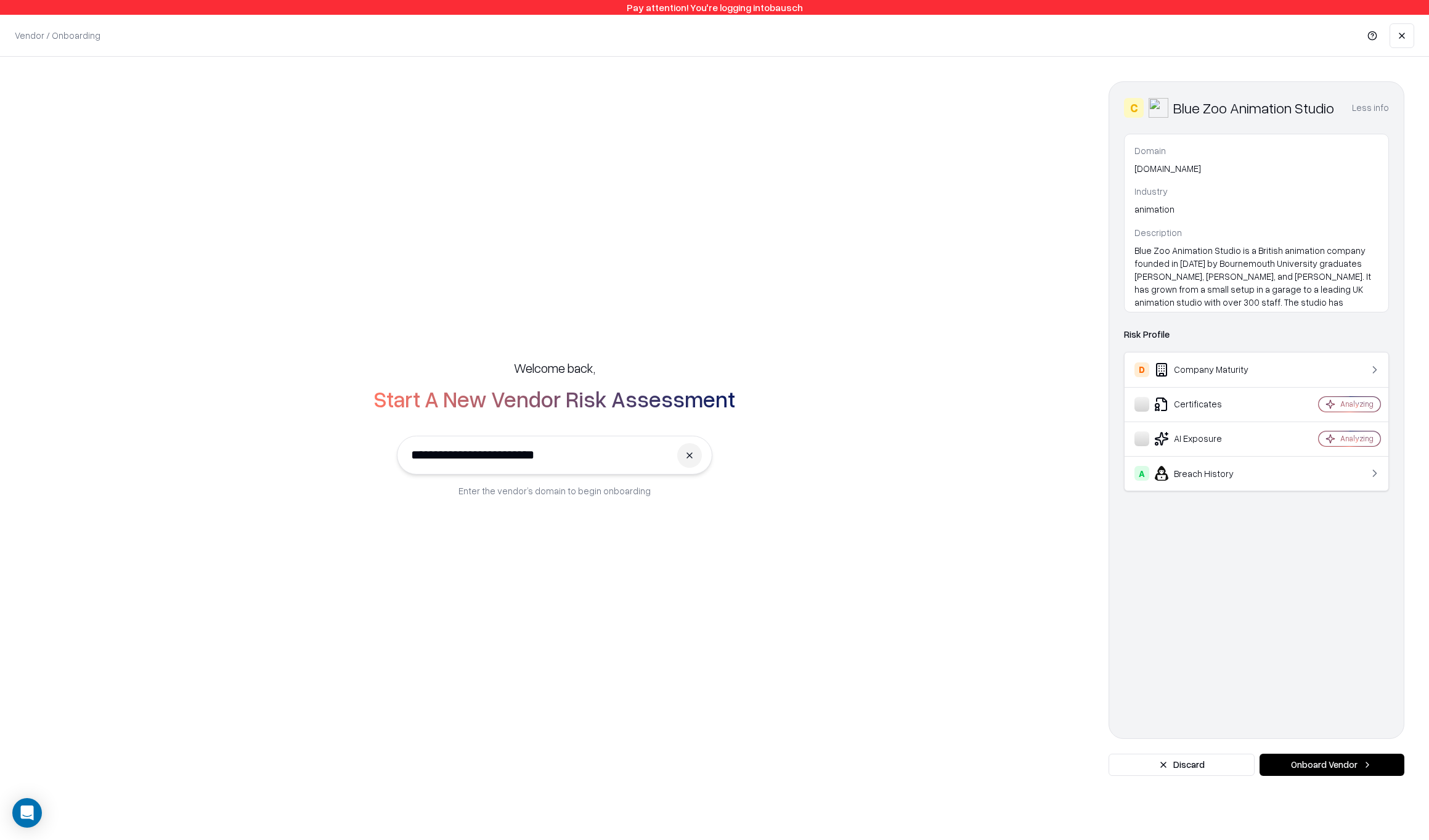
click at [1185, 763] on button "Discard" at bounding box center [1181, 765] width 146 height 22
